Goal: Task Accomplishment & Management: Use online tool/utility

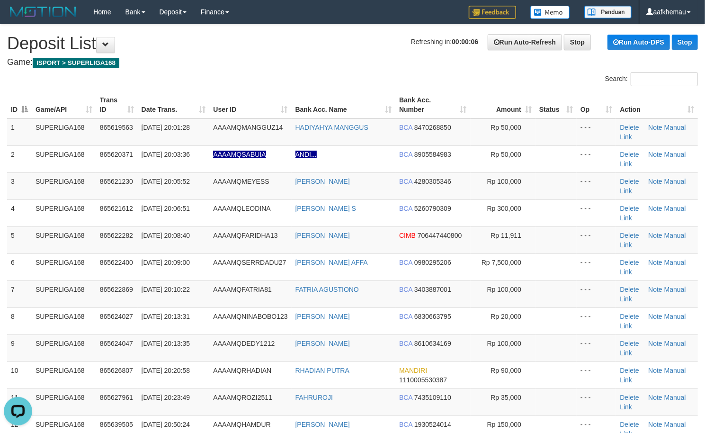
click at [302, 72] on div "Search:" at bounding box center [352, 80] width 705 height 17
copy tr "HADIYAHYA MANGGUS"
drag, startPoint x: 394, startPoint y: 120, endPoint x: 285, endPoint y: 130, distance: 109.9
click at [285, 130] on tr "1 SUPERLIGA168 865619563 31/08/2025 20:01:28 AAAAMQMANGGUZ14 HADIYAHYA MANGGUS …" at bounding box center [352, 131] width 691 height 27
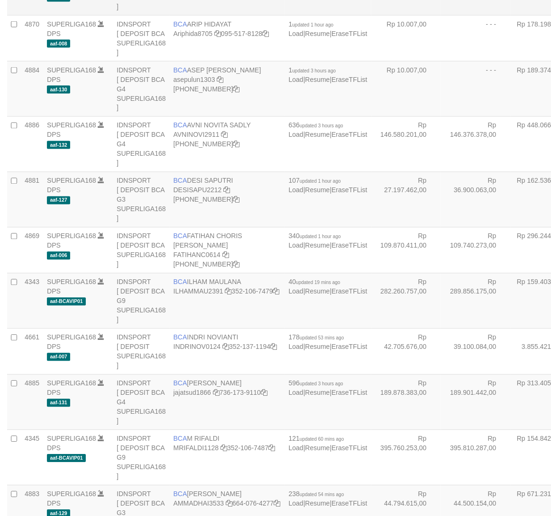
scroll to position [315, 0]
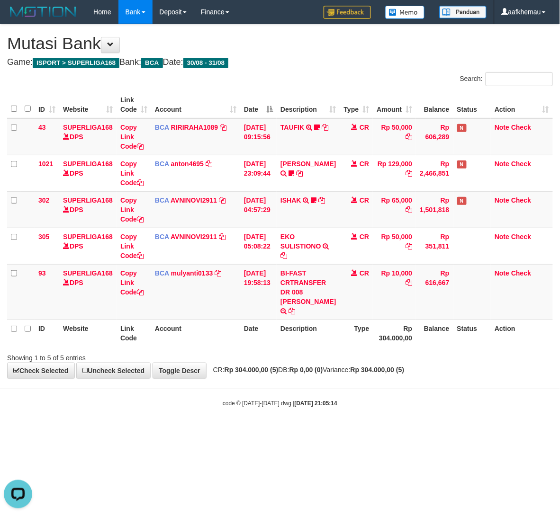
click at [353, 47] on h1 "Mutasi Bank" at bounding box center [280, 43] width 546 height 19
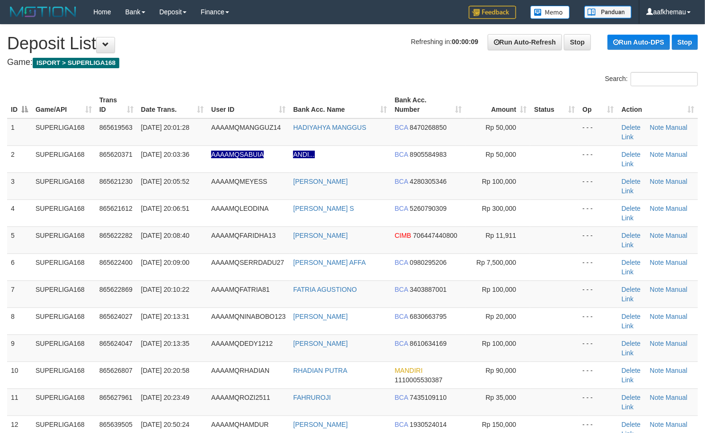
click at [331, 59] on h4 "Game: ISPORT > SUPERLIGA168" at bounding box center [352, 62] width 691 height 9
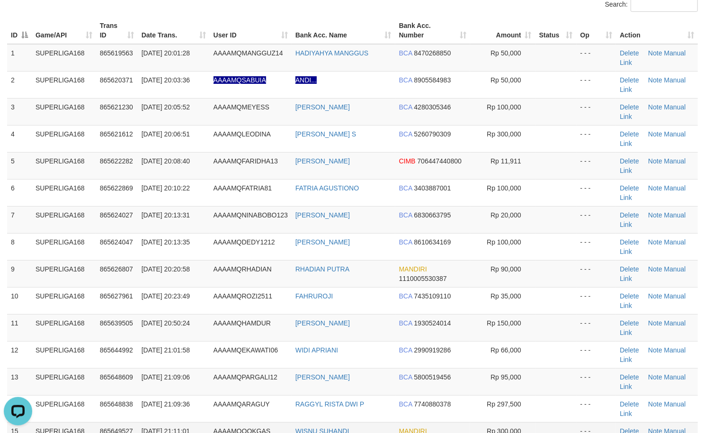
scroll to position [194, 0]
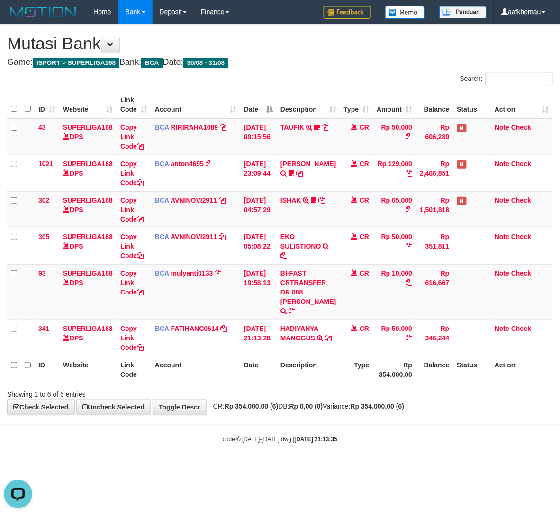
click at [344, 66] on h4 "Game: ISPORT > SUPERLIGA168 Bank: BCA Date: 30/08 - 31/08" at bounding box center [280, 62] width 546 height 9
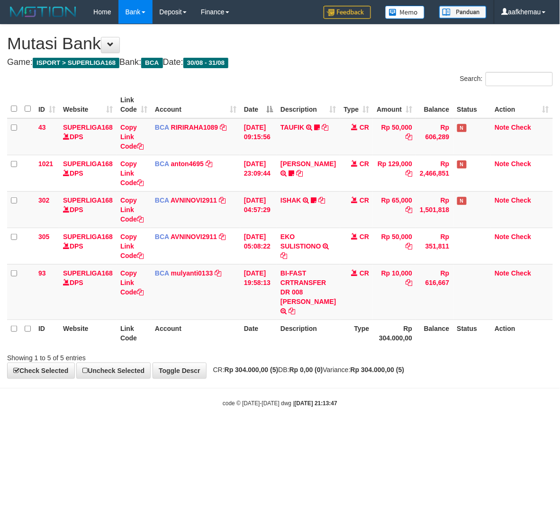
click at [404, 432] on body "Toggle navigation Home Bank Account List Load By Website Group [ISPORT] SUPERLI…" at bounding box center [280, 216] width 560 height 432
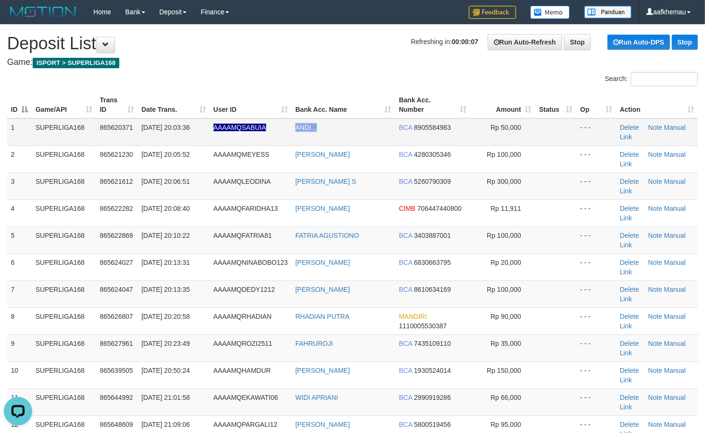
copy tr "ANDI..."
drag, startPoint x: 340, startPoint y: 132, endPoint x: 277, endPoint y: 133, distance: 62.6
click at [277, 133] on tr "1 SUPERLIGA168 865620371 31/08/2025 20:03:36 AAAAMQSABUIA ANDI... BCA 890558498…" at bounding box center [352, 131] width 691 height 27
